Goal: Task Accomplishment & Management: Complete application form

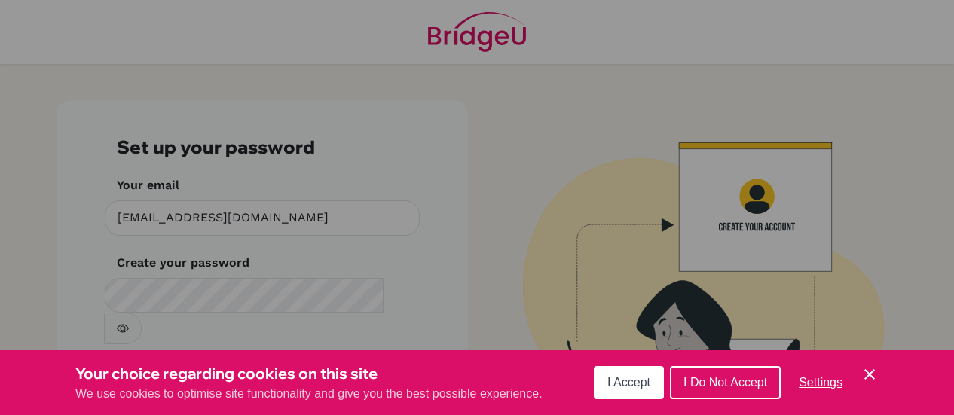
click at [626, 387] on span "I Accept" at bounding box center [628, 382] width 43 height 13
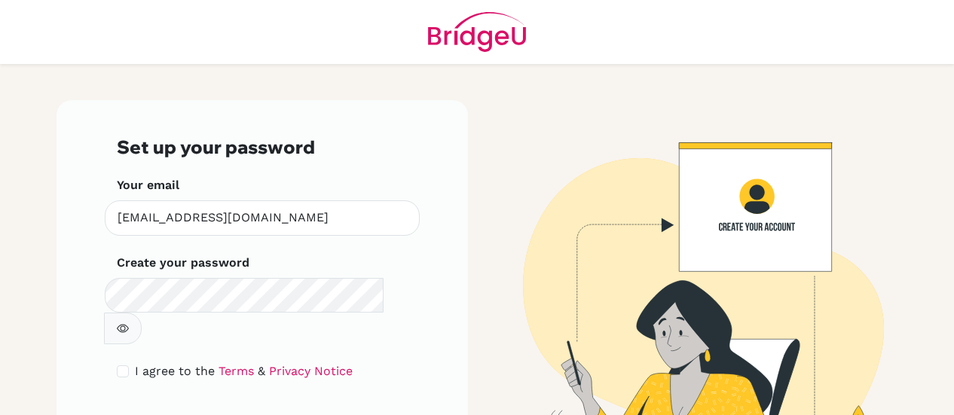
click at [126, 326] on icon "button" at bounding box center [123, 328] width 5 height 5
click at [129, 323] on icon "button" at bounding box center [123, 329] width 12 height 12
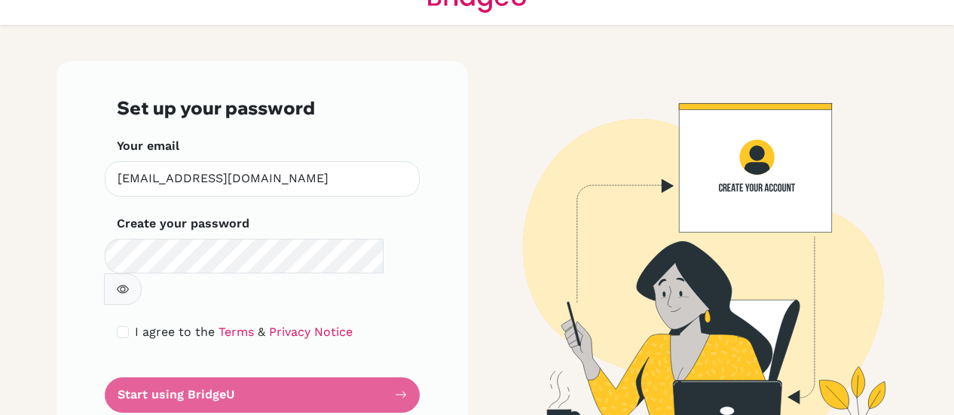
scroll to position [51, 0]
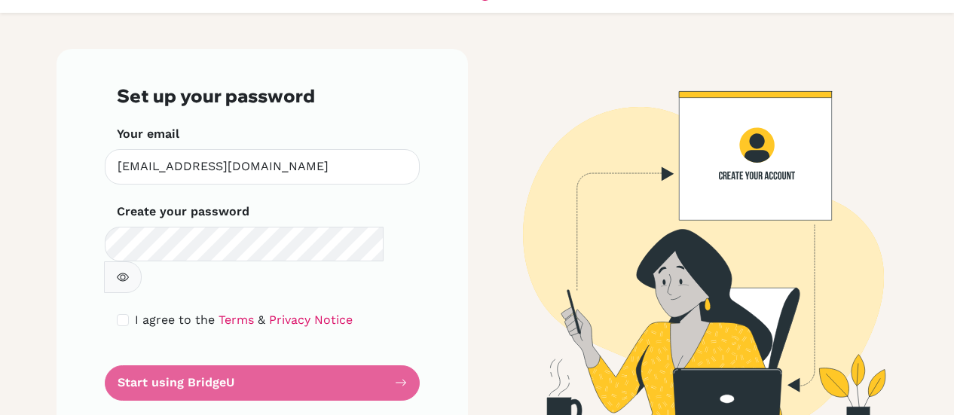
click at [212, 351] on form "Set up your password Your email fposso@colegiobolivar.edu.co Invalid email Crea…" at bounding box center [262, 242] width 291 height 315
click at [393, 347] on form "Set up your password Your email fposso@colegiobolivar.edu.co Invalid email Crea…" at bounding box center [262, 242] width 291 height 315
click at [399, 351] on form "Set up your password Your email fposso@colegiobolivar.edu.co Invalid email Crea…" at bounding box center [262, 242] width 291 height 315
click at [393, 345] on form "Set up your password Your email fposso@colegiobolivar.edu.co Invalid email Crea…" at bounding box center [262, 242] width 291 height 315
click at [200, 350] on form "Set up your password Your email fposso@colegiobolivar.edu.co Invalid email Crea…" at bounding box center [262, 242] width 291 height 315
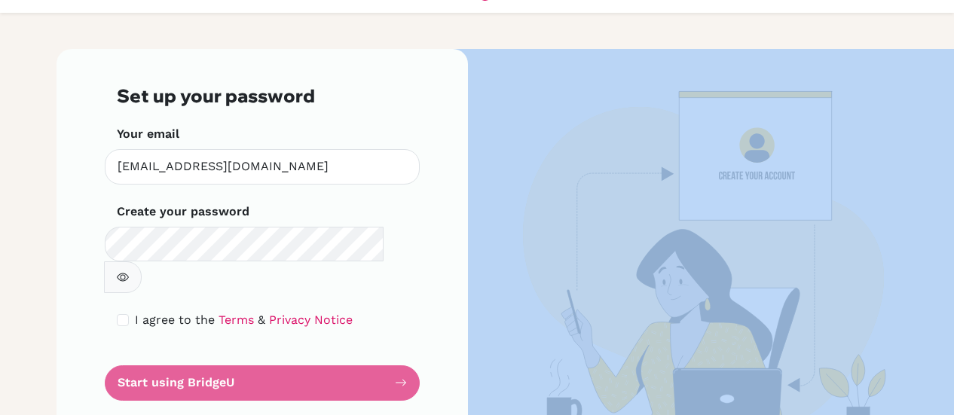
click at [200, 350] on form "Set up your password Your email fposso@colegiobolivar.edu.co Invalid email Crea…" at bounding box center [262, 242] width 291 height 315
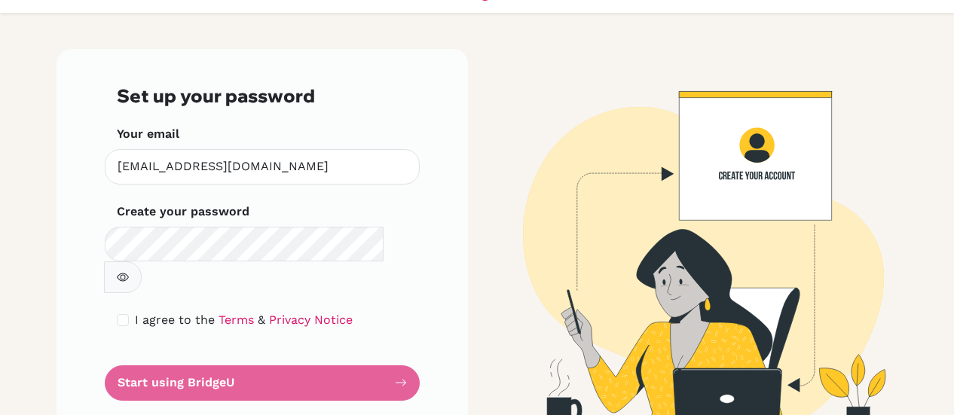
click at [200, 350] on form "Set up your password Your email fposso@colegiobolivar.edu.co Invalid email Crea…" at bounding box center [262, 242] width 291 height 315
click at [118, 314] on input "checkbox" at bounding box center [123, 320] width 12 height 12
checkbox input "true"
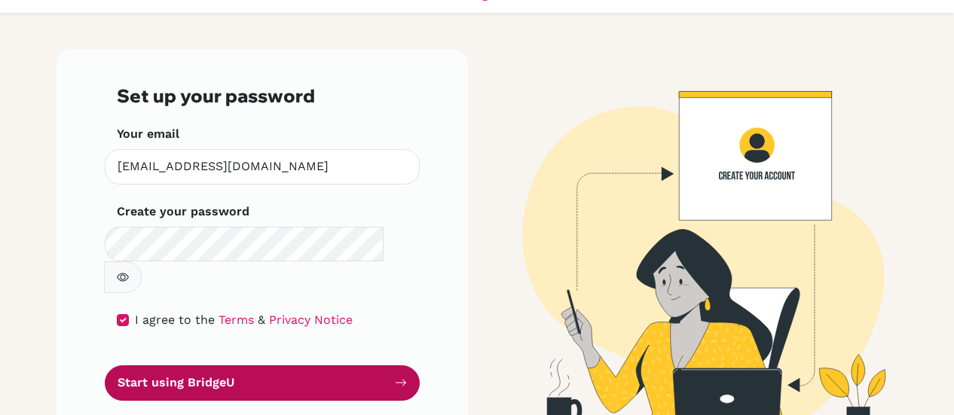
click at [395, 377] on icon "submit" at bounding box center [401, 383] width 12 height 12
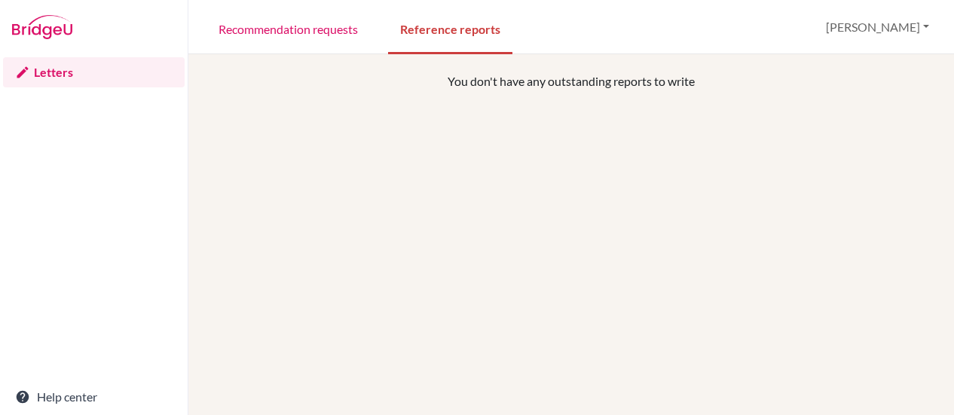
click at [555, 133] on div "You don't have any outstanding reports to write" at bounding box center [572, 279] width 730 height 415
click at [289, 35] on link "Recommendation requests" at bounding box center [289, 28] width 164 height 52
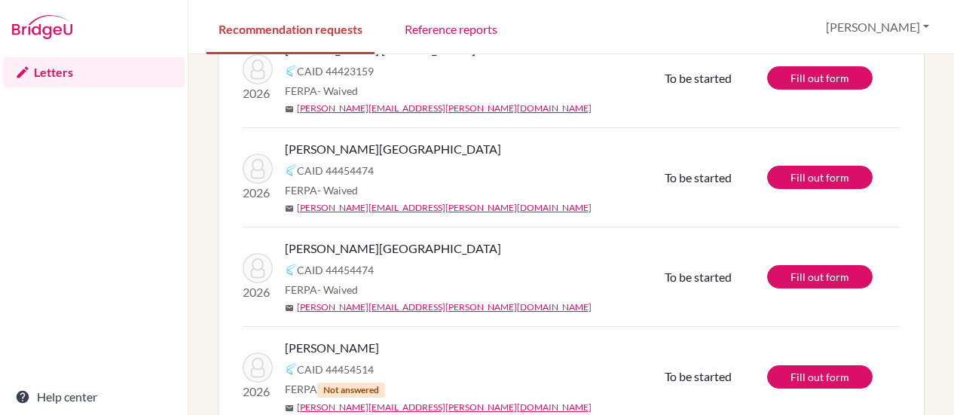
scroll to position [144, 0]
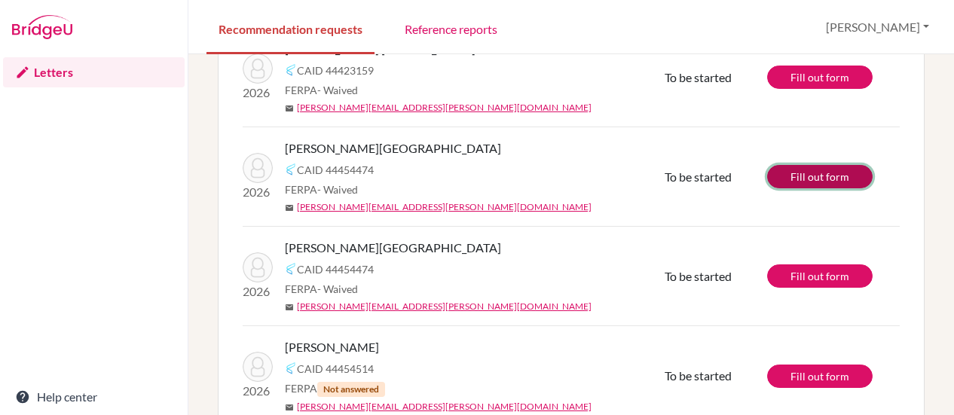
click at [810, 170] on link "Fill out form" at bounding box center [820, 176] width 106 height 23
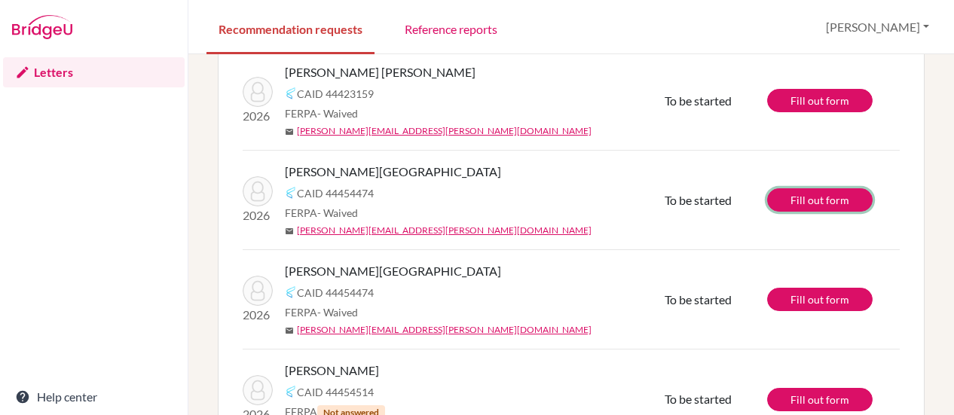
scroll to position [120, 0]
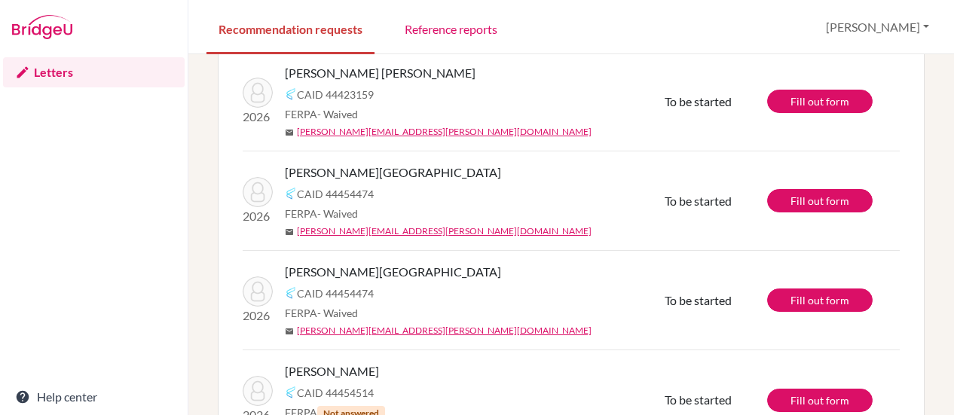
click at [506, 155] on td "2026 Caicedo, Santiago CAID 44454474 FERPA - Waived mail santiago.caicedo@coleg…" at bounding box center [454, 200] width 422 height 99
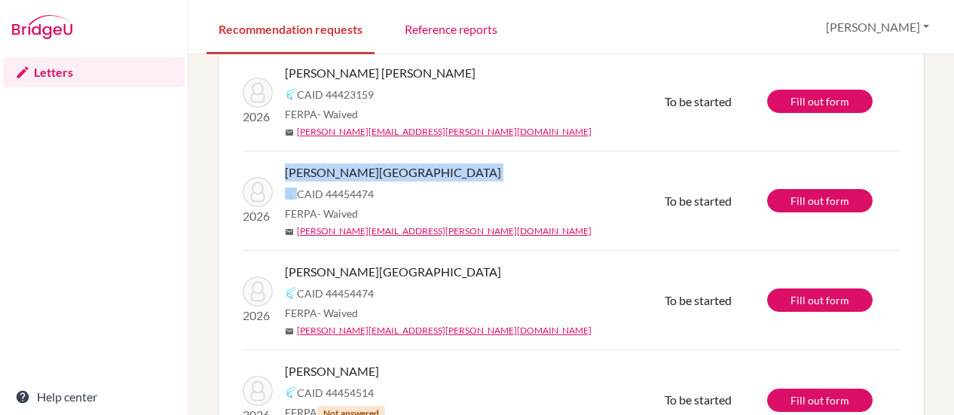
click at [506, 155] on td "2026 Caicedo, Santiago CAID 44454474 FERPA - Waived mail santiago.caicedo@coleg…" at bounding box center [454, 200] width 422 height 99
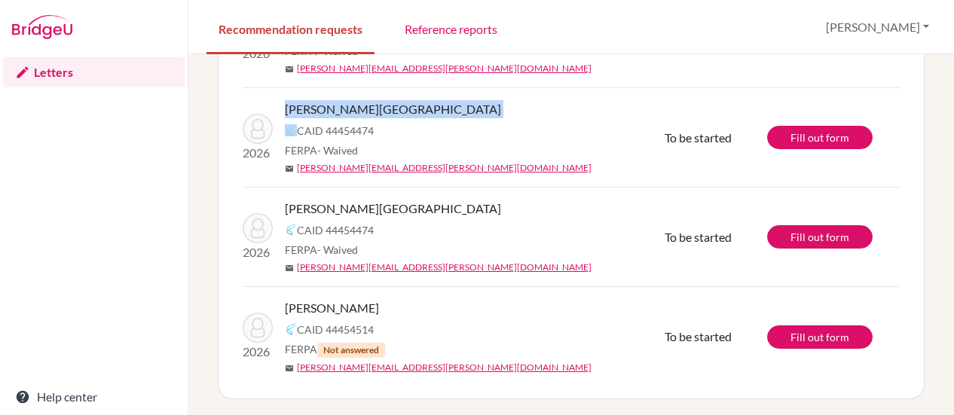
scroll to position [182, 0]
click at [467, 309] on div "[PERSON_NAME]" at bounding box center [480, 309] width 391 height 18
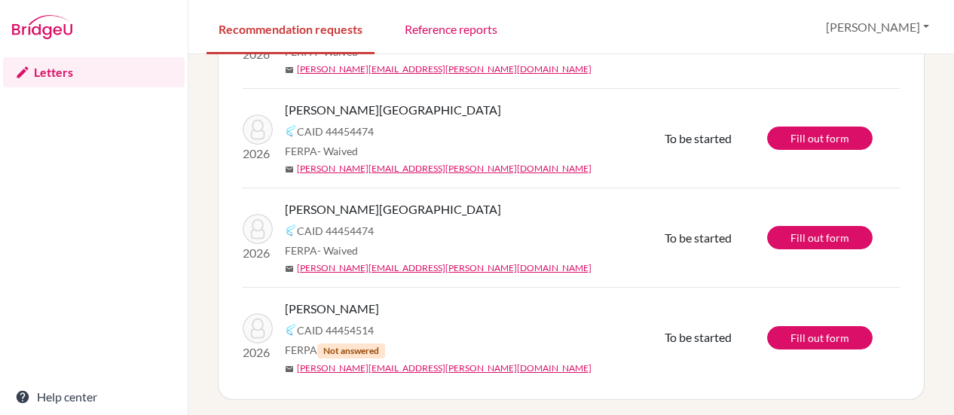
click at [467, 309] on div "[PERSON_NAME]" at bounding box center [480, 309] width 391 height 18
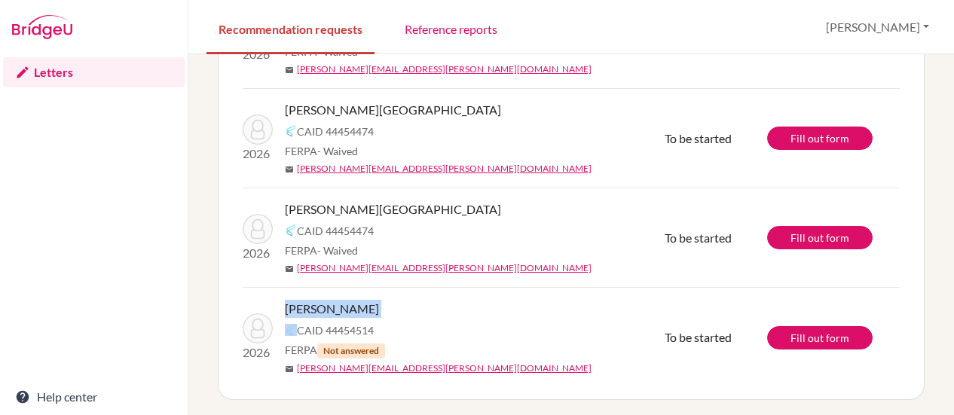
click at [467, 309] on div "[PERSON_NAME]" at bounding box center [480, 309] width 391 height 18
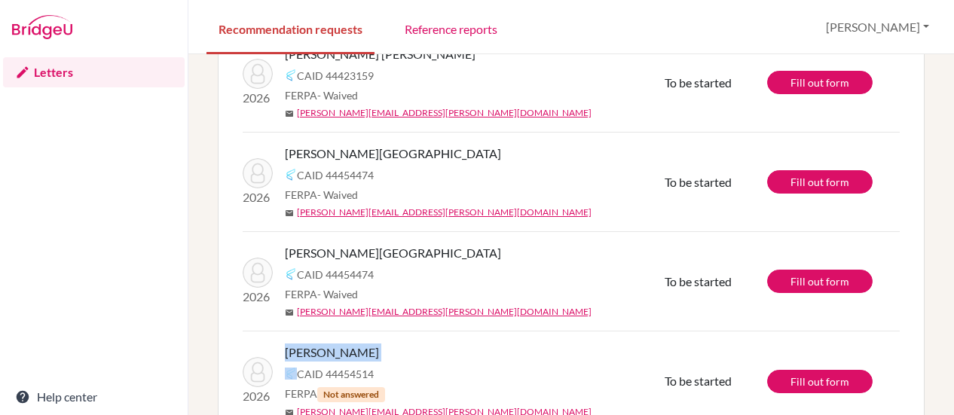
click at [467, 309] on div "mail santiago.caicedo@colegiobolivar.org" at bounding box center [480, 312] width 391 height 14
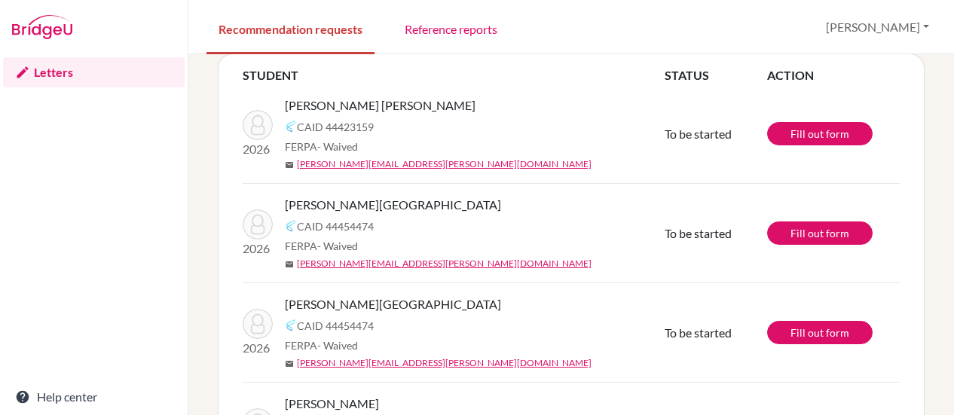
scroll to position [86, 0]
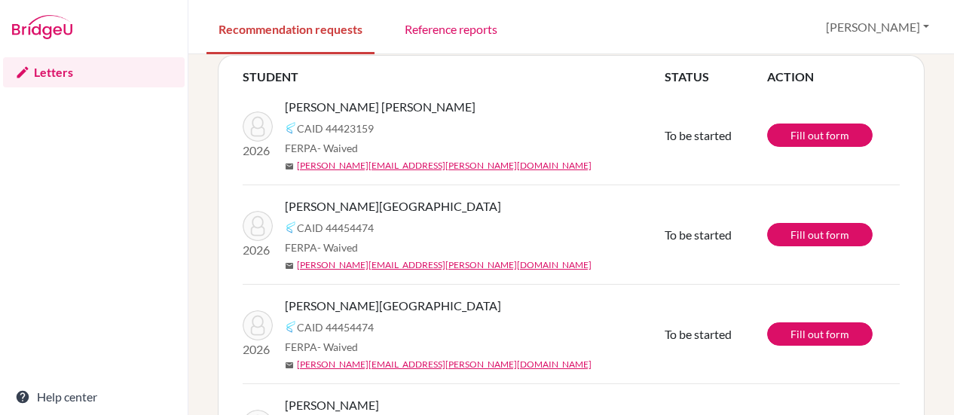
click at [467, 309] on div "[PERSON_NAME][GEOGRAPHIC_DATA]" at bounding box center [480, 306] width 391 height 18
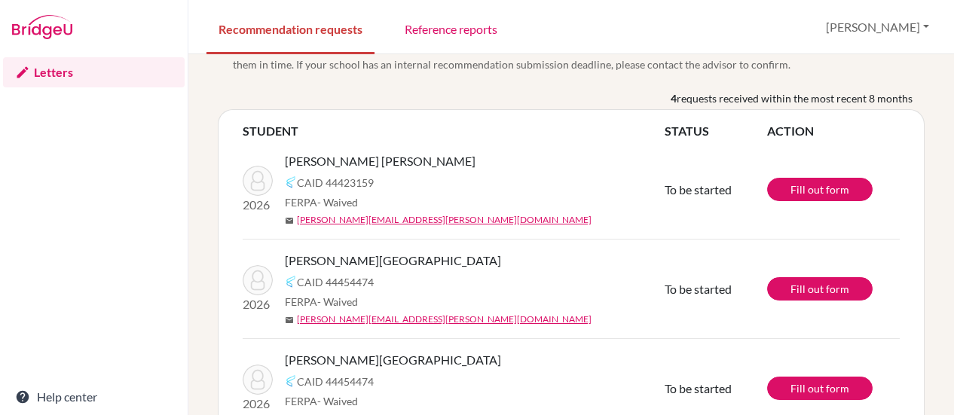
scroll to position [31, 0]
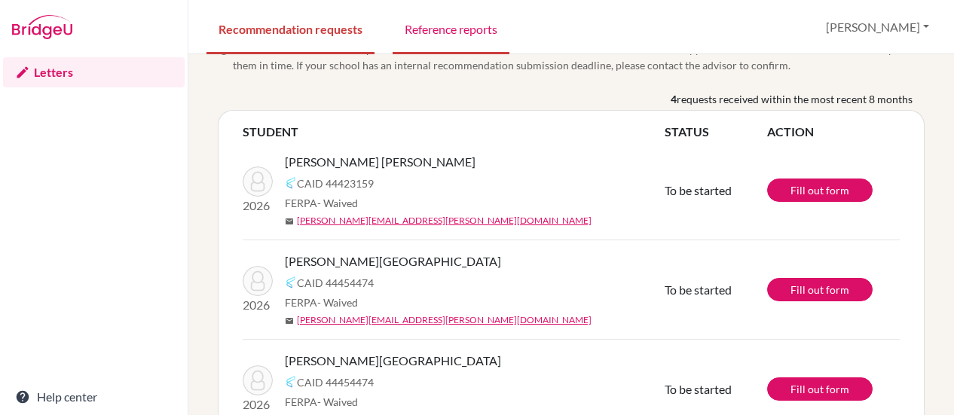
click at [463, 26] on link "Reference reports" at bounding box center [451, 28] width 117 height 52
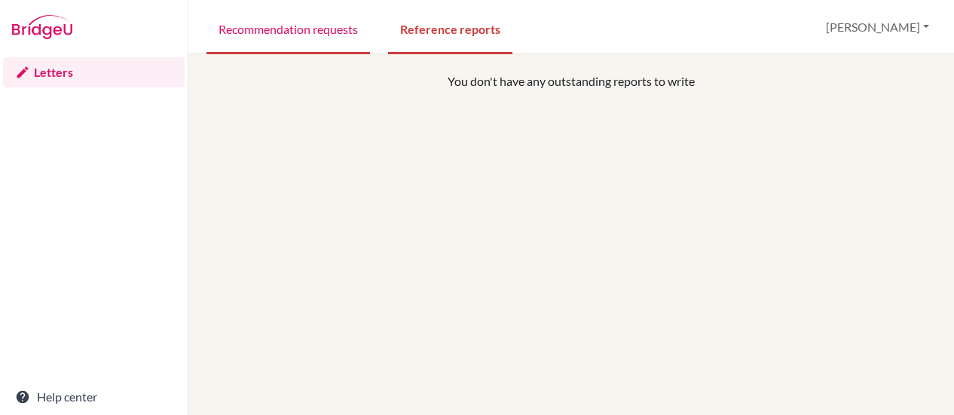
click at [309, 26] on link "Recommendation requests" at bounding box center [289, 28] width 164 height 52
